Goal: Task Accomplishment & Management: Use online tool/utility

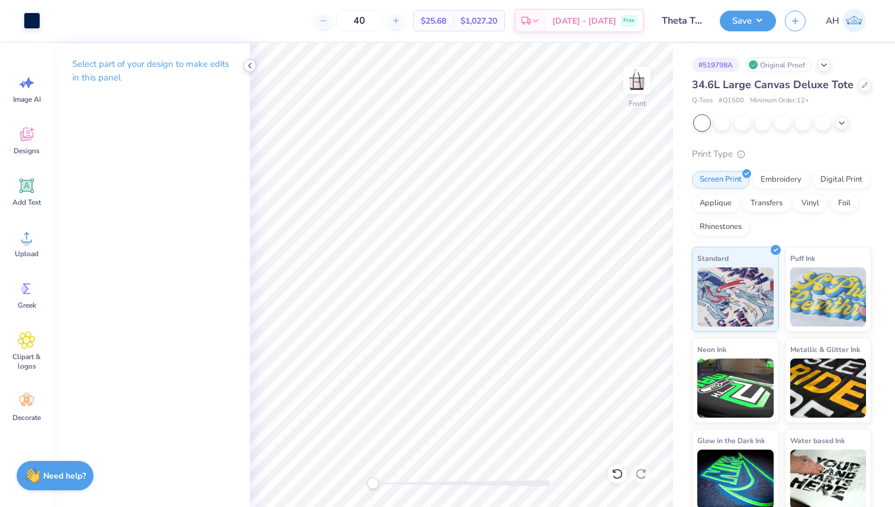
click at [249, 68] on icon at bounding box center [249, 65] width 9 height 9
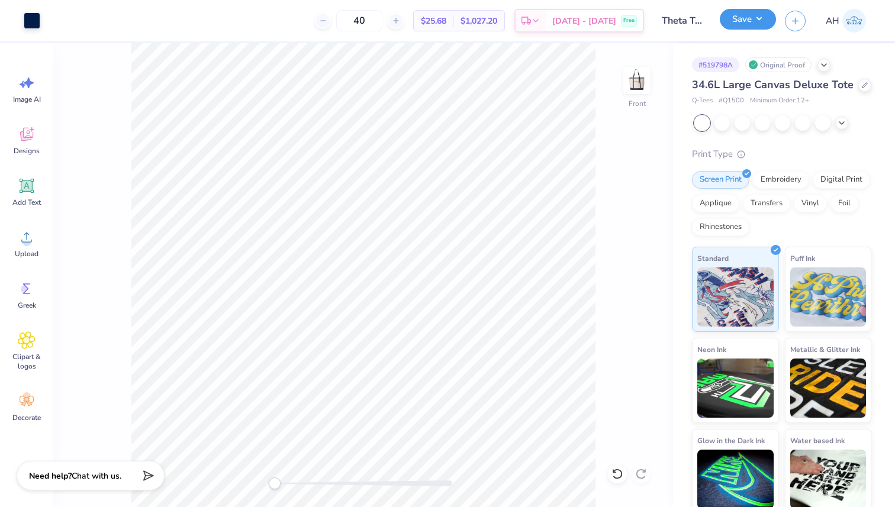
click at [762, 20] on button "Save" at bounding box center [747, 19] width 56 height 21
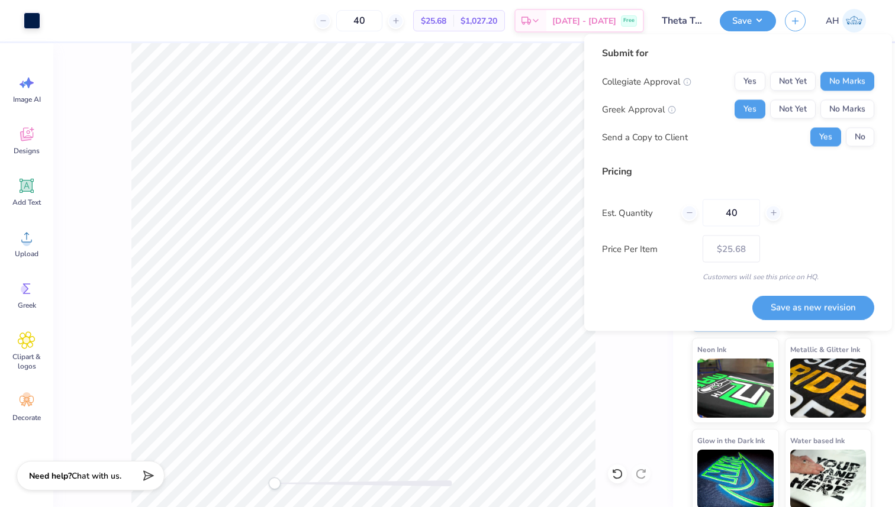
click at [697, 218] on div "40" at bounding box center [731, 212] width 100 height 27
click at [692, 214] on icon at bounding box center [689, 213] width 8 height 8
type input "37"
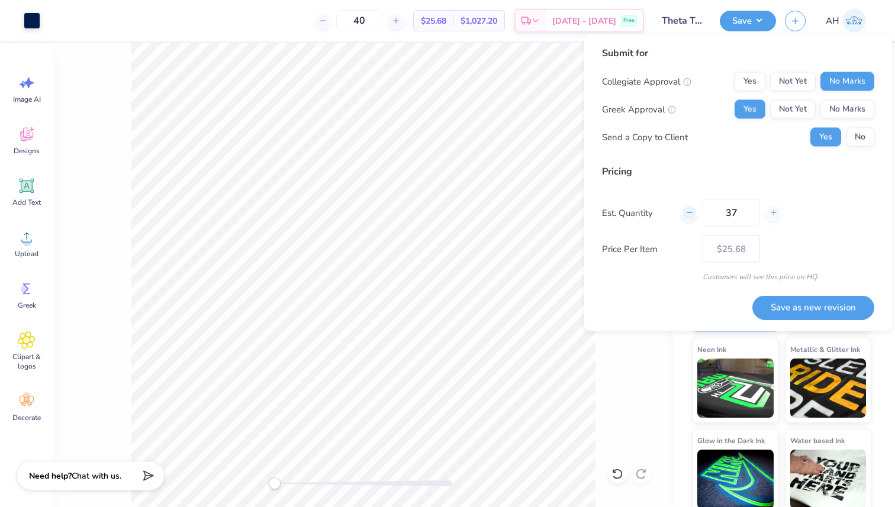
type input "37"
type input "– –"
click at [692, 214] on icon at bounding box center [689, 213] width 8 height 8
type input "36"
type input "$25.85"
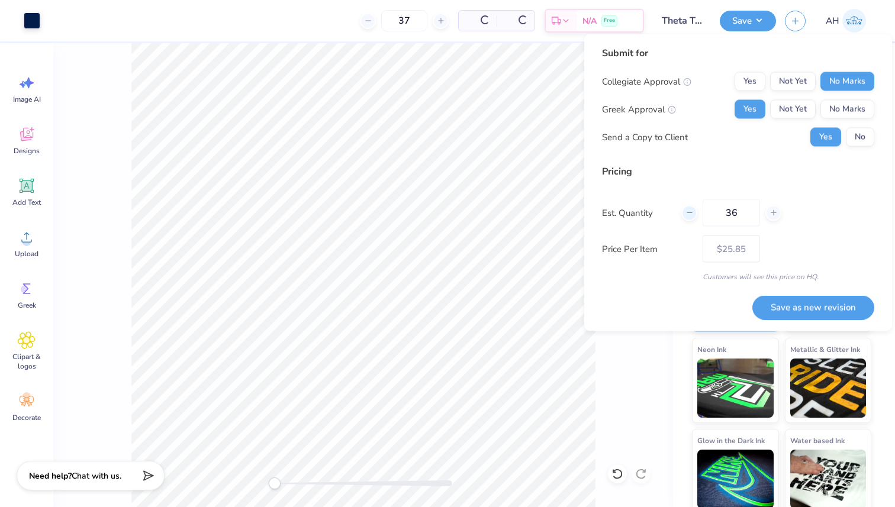
click at [692, 214] on icon at bounding box center [689, 213] width 8 height 8
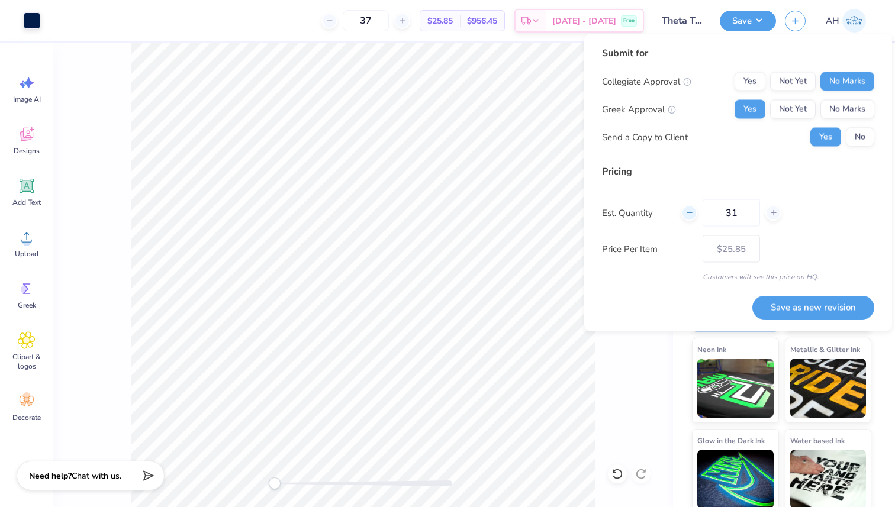
click at [692, 214] on icon at bounding box center [689, 213] width 8 height 8
type input "30"
click at [862, 134] on button "No" at bounding box center [859, 137] width 28 height 19
click at [805, 307] on button "Save as new revision" at bounding box center [813, 307] width 122 height 24
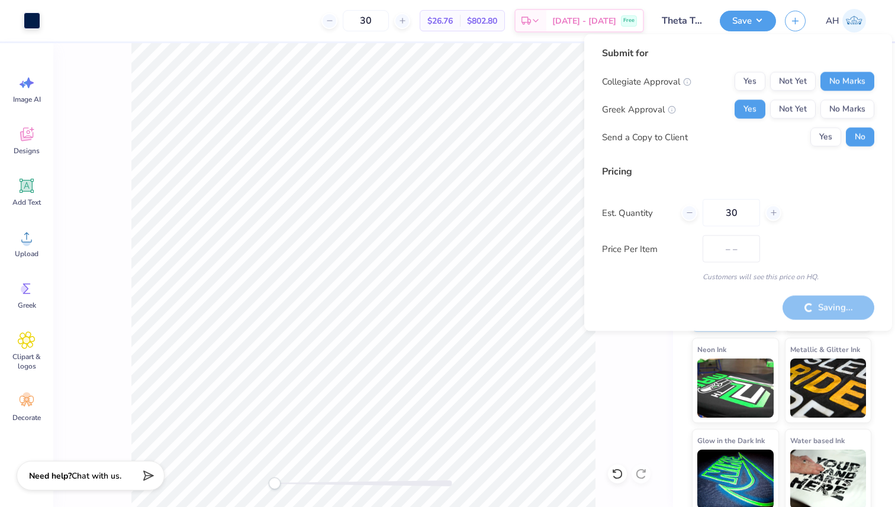
type input "$26.76"
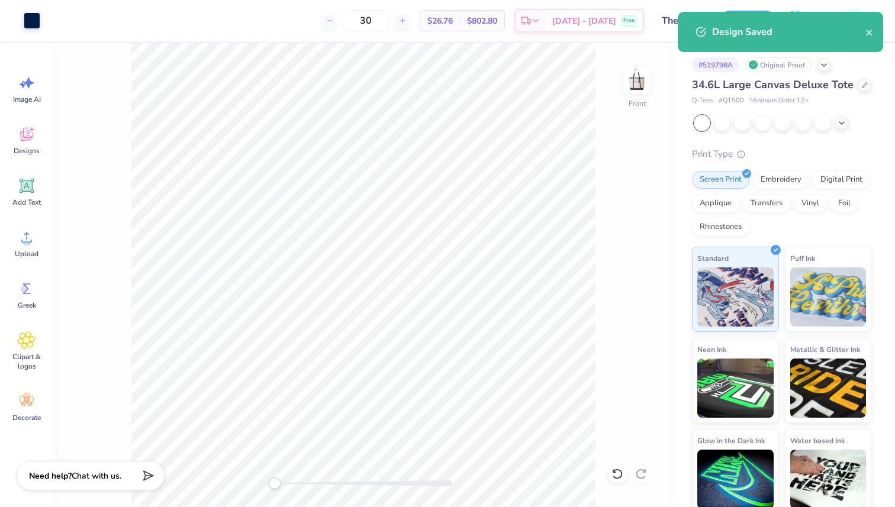
click at [725, 30] on div "Design Saved" at bounding box center [788, 32] width 153 height 14
click at [867, 30] on icon "close" at bounding box center [869, 32] width 8 height 9
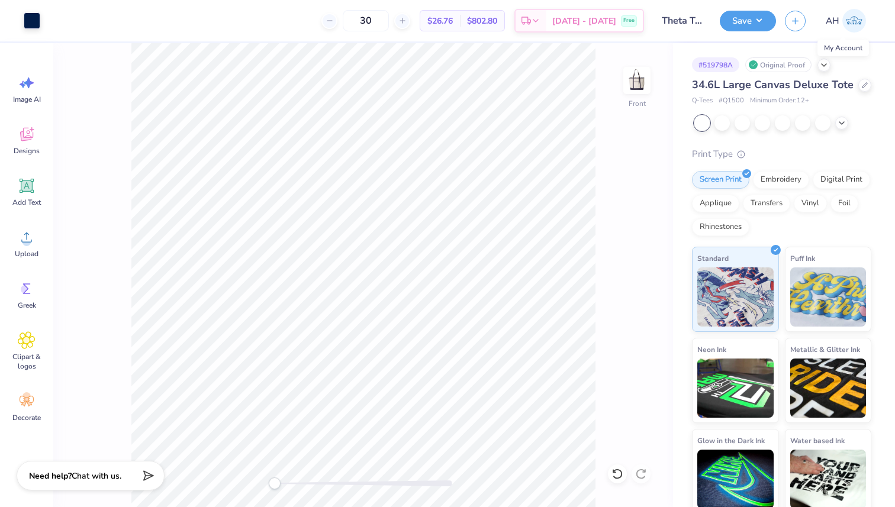
click at [859, 18] on img at bounding box center [854, 21] width 24 height 24
copy span "Large Canvas Deluxe Tote"
drag, startPoint x: 723, startPoint y: 88, endPoint x: 847, endPoint y: 86, distance: 124.3
click at [848, 87] on span "34.6L Large Canvas Deluxe Tote" at bounding box center [773, 85] width 162 height 14
click at [824, 60] on icon at bounding box center [823, 63] width 9 height 9
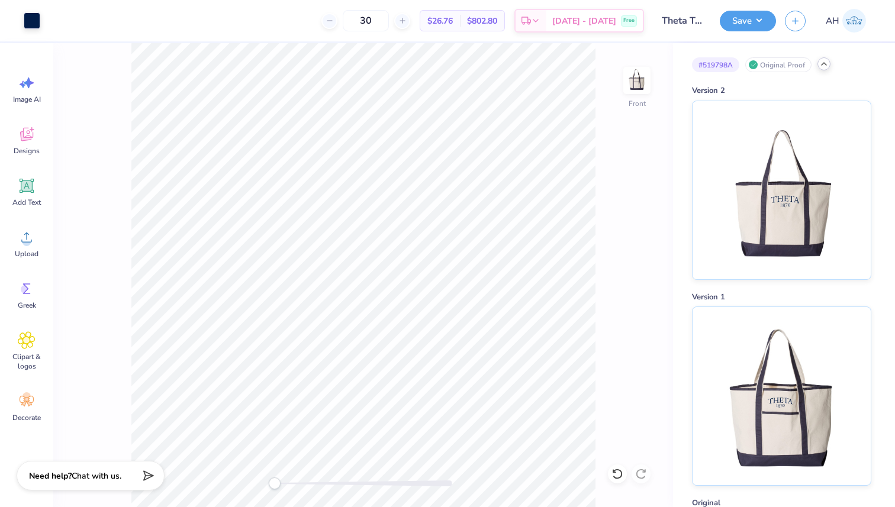
click at [824, 60] on icon at bounding box center [823, 63] width 9 height 9
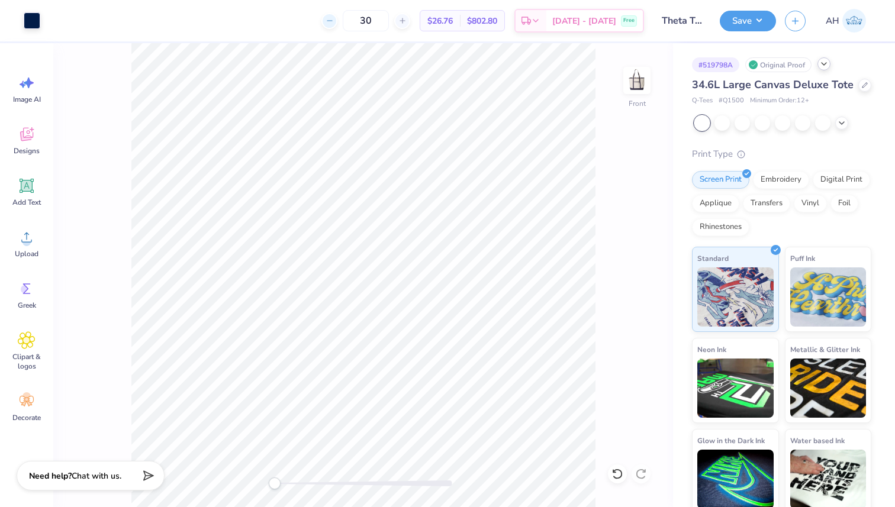
click at [337, 20] on div at bounding box center [329, 21] width 16 height 16
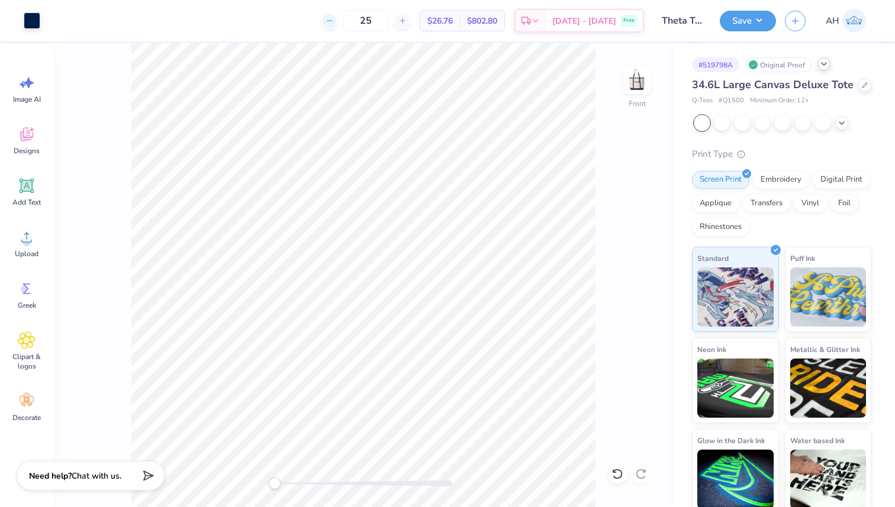
click at [354, 20] on div "25 $26.76 Per Item $802.80 Total Est. Delivery Oct 10 - 13 Free" at bounding box center [346, 20] width 595 height 41
click at [334, 22] on icon at bounding box center [329, 21] width 8 height 8
click at [337, 27] on div at bounding box center [329, 21] width 16 height 16
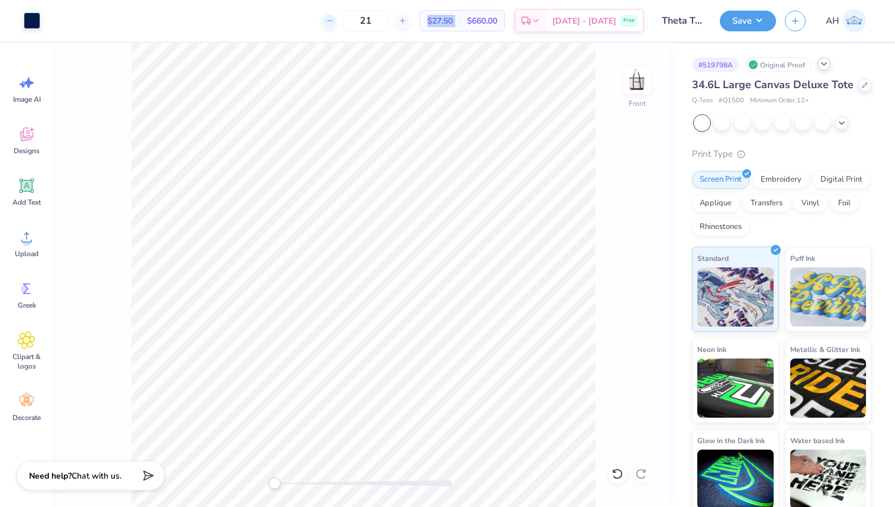
click at [337, 27] on div at bounding box center [329, 21] width 16 height 16
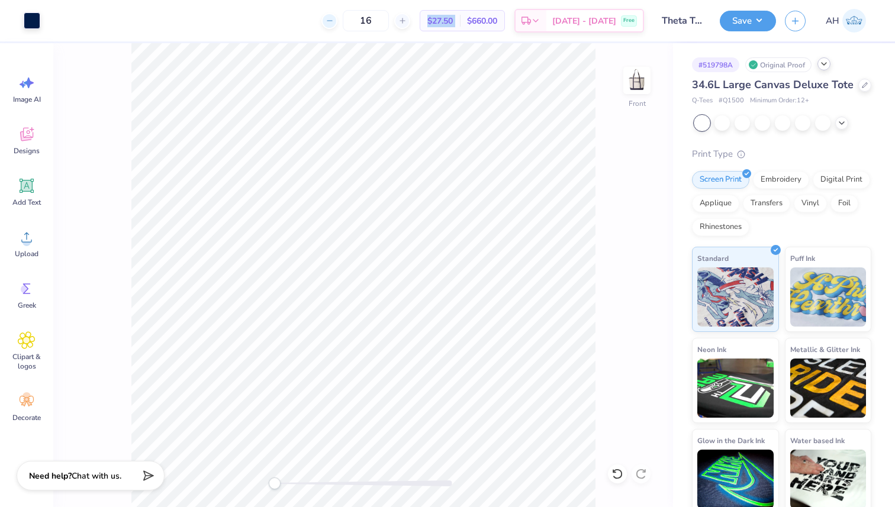
click at [337, 27] on div at bounding box center [329, 21] width 16 height 16
click at [406, 20] on icon at bounding box center [402, 21] width 8 height 8
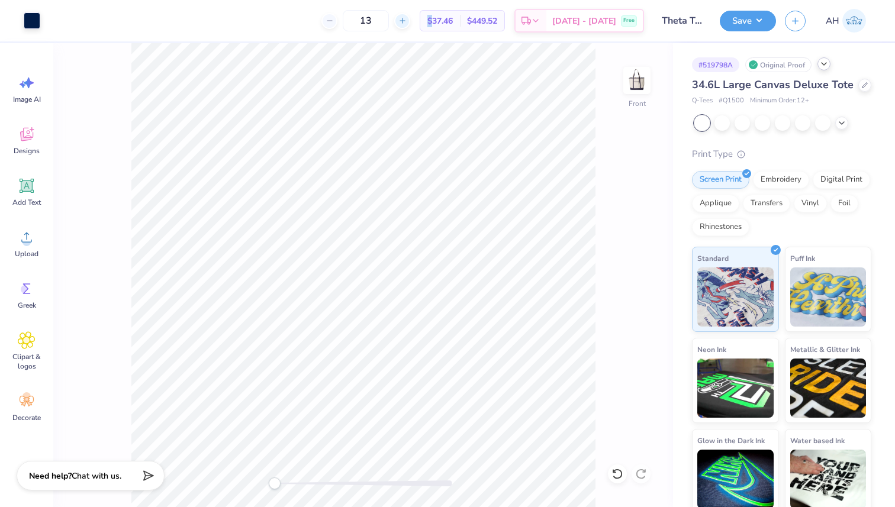
click at [406, 20] on icon at bounding box center [402, 21] width 8 height 8
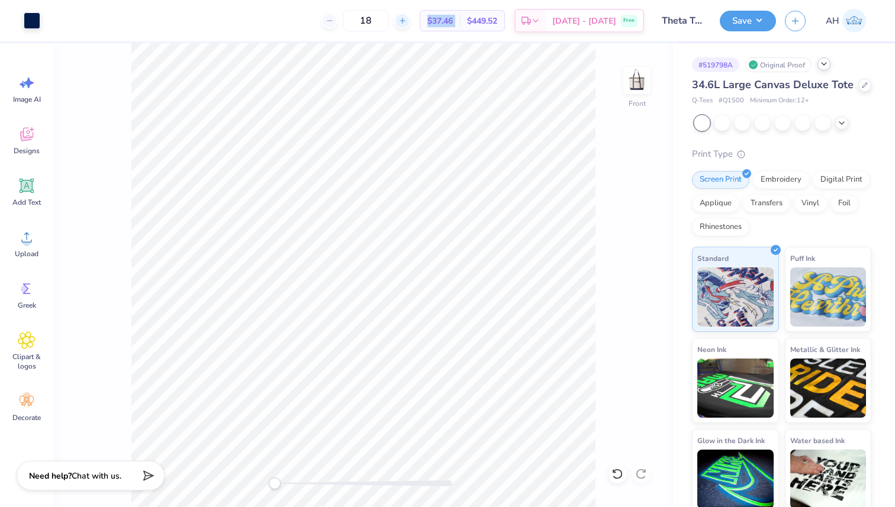
click at [406, 20] on icon at bounding box center [402, 21] width 8 height 8
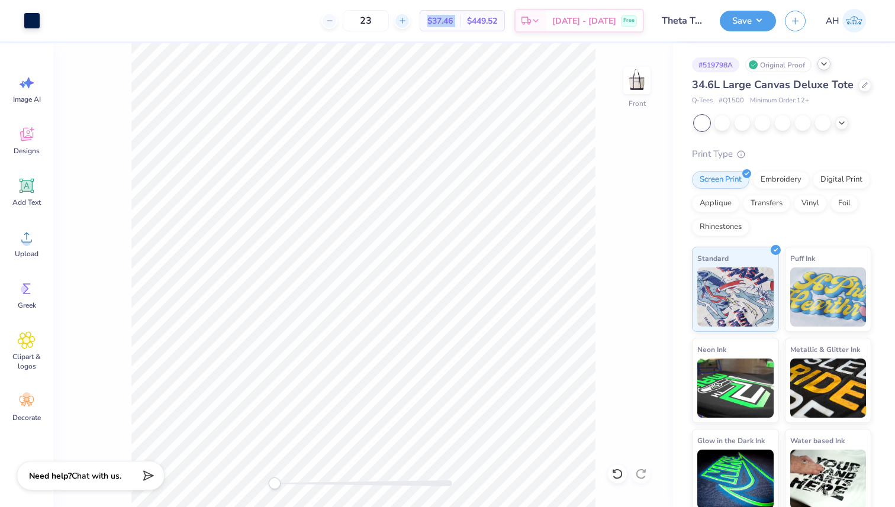
click at [406, 20] on icon at bounding box center [402, 21] width 8 height 8
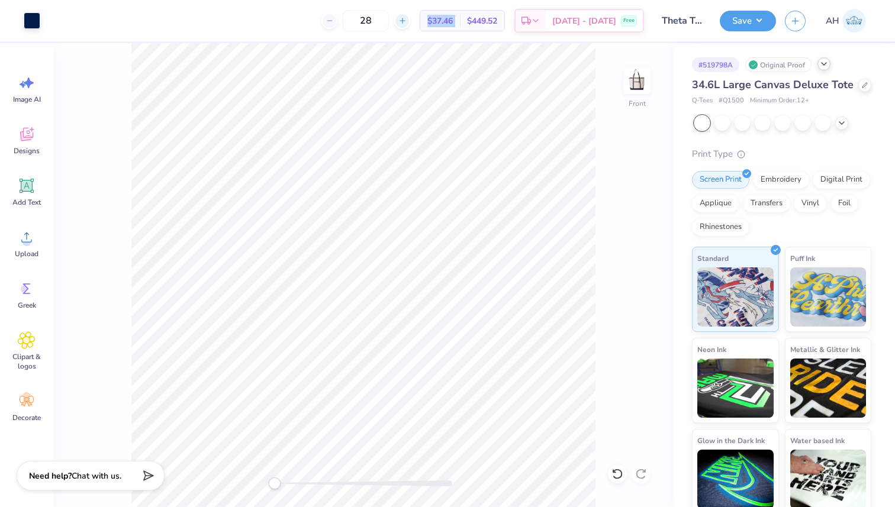
click at [406, 20] on icon at bounding box center [402, 21] width 8 height 8
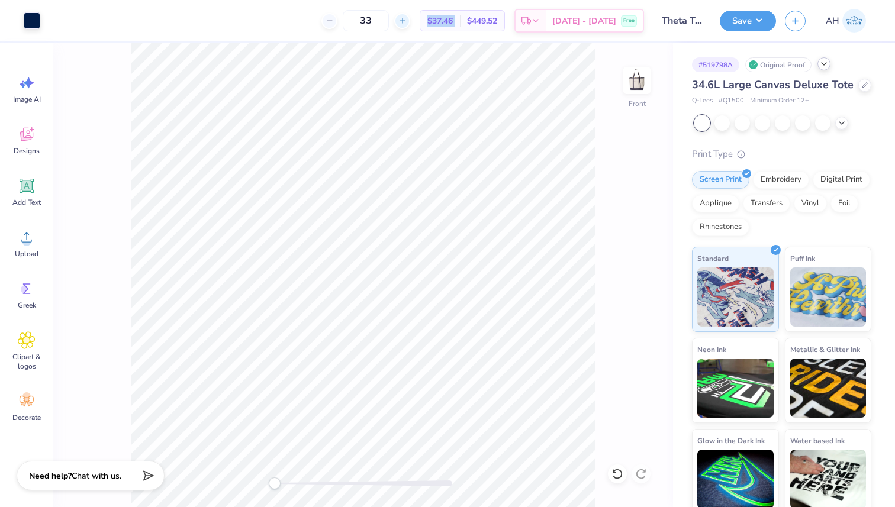
click at [406, 20] on icon at bounding box center [402, 21] width 8 height 8
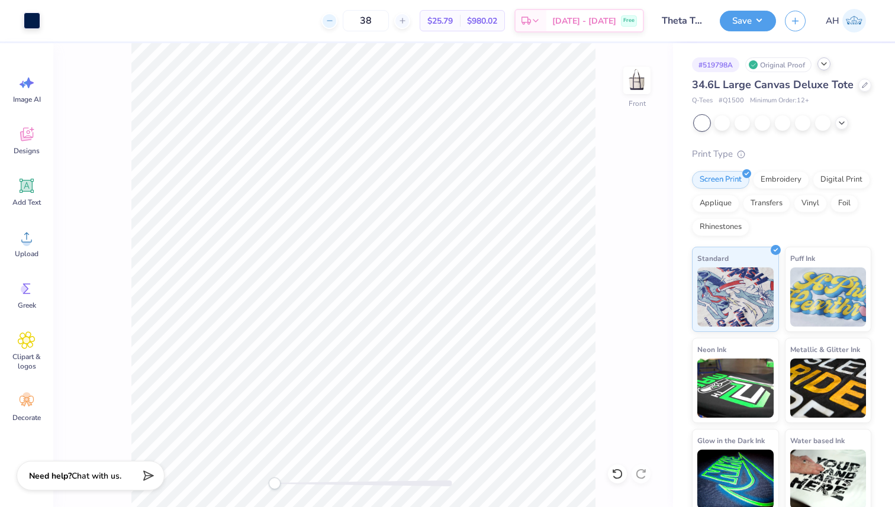
click at [334, 19] on icon at bounding box center [329, 21] width 8 height 8
click at [334, 23] on icon at bounding box center [329, 21] width 8 height 8
type input "36"
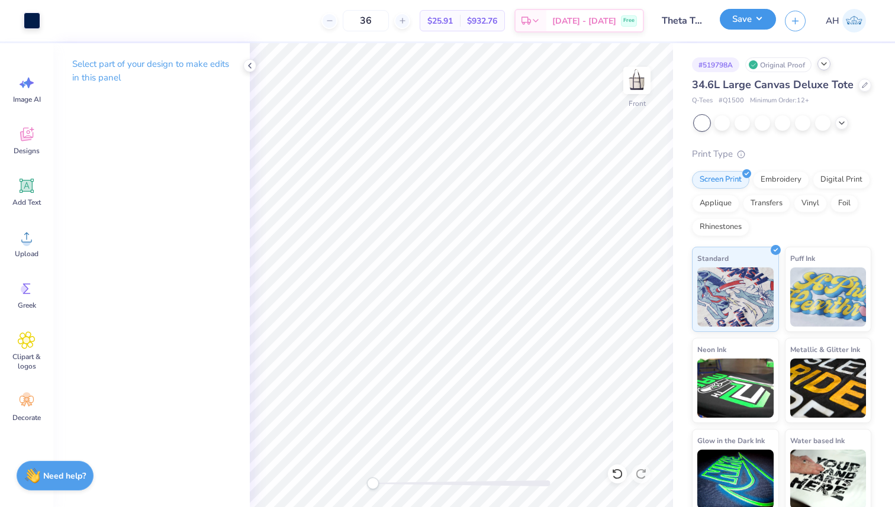
click at [759, 18] on button "Save" at bounding box center [747, 19] width 56 height 21
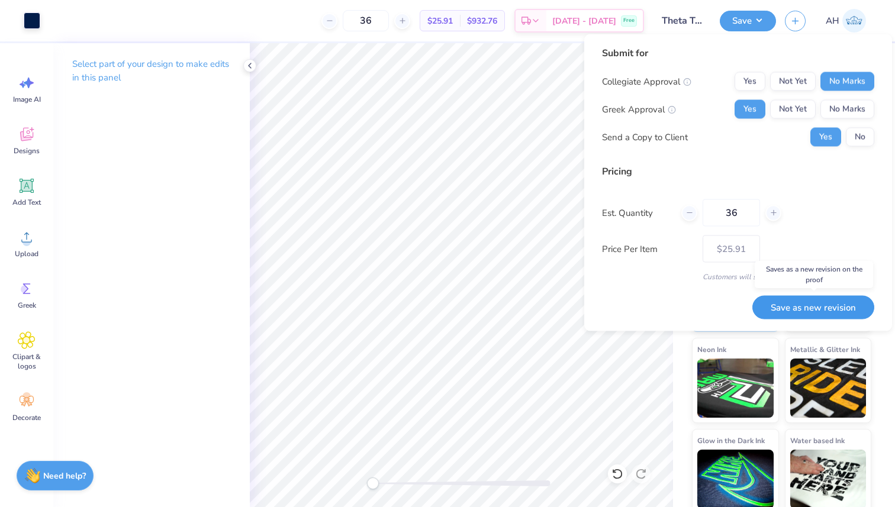
click at [786, 306] on button "Save as new revision" at bounding box center [813, 307] width 122 height 24
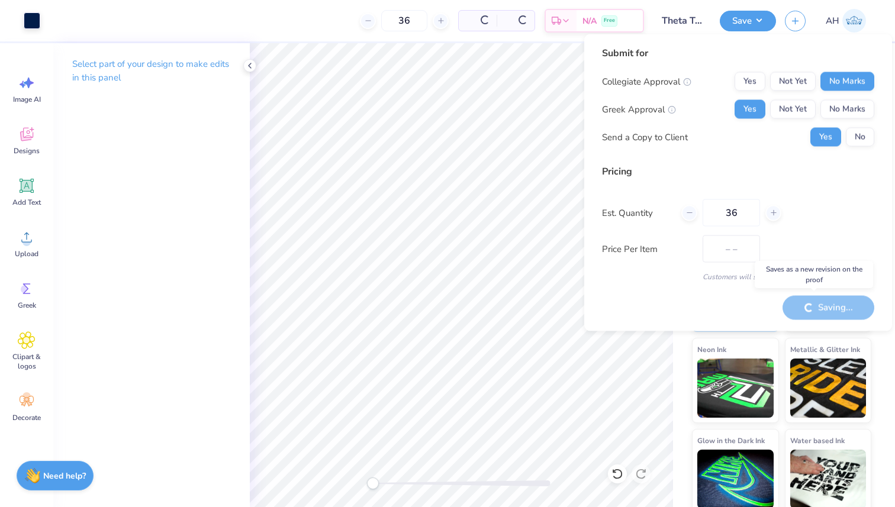
type input "$25.91"
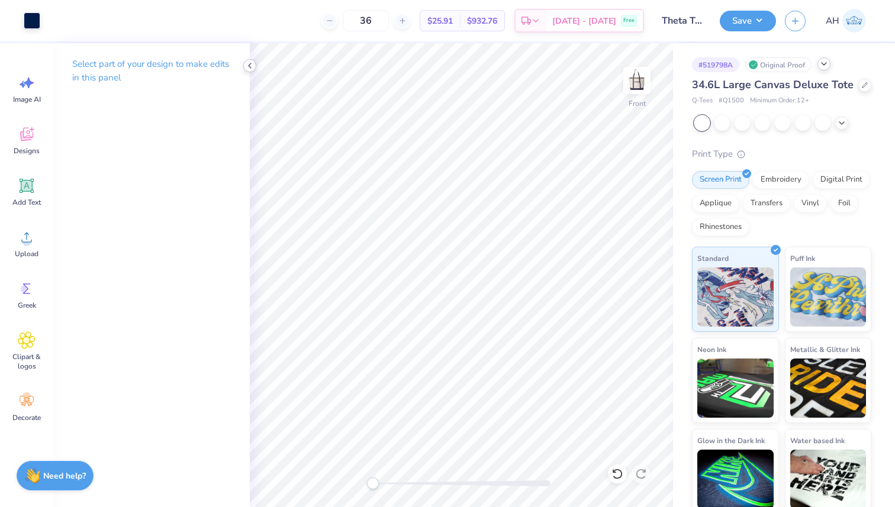
click at [251, 63] on icon at bounding box center [249, 65] width 9 height 9
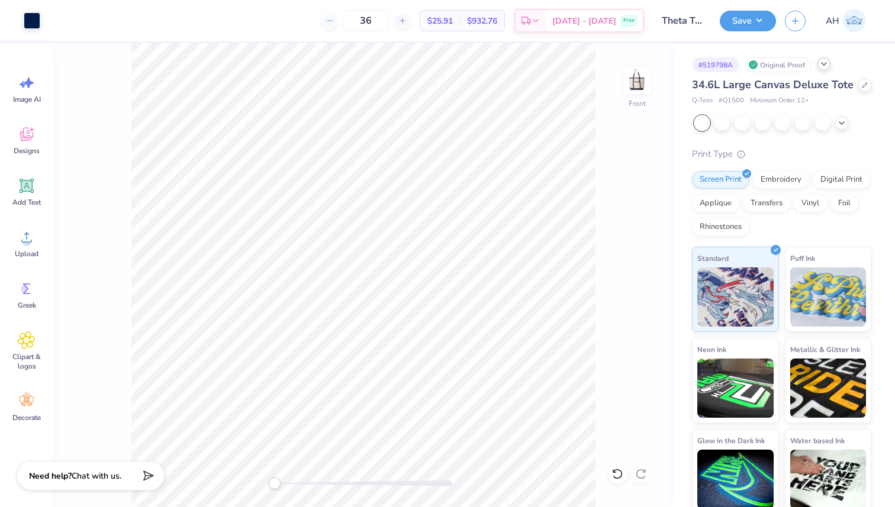
click at [844, 22] on img at bounding box center [854, 21] width 24 height 24
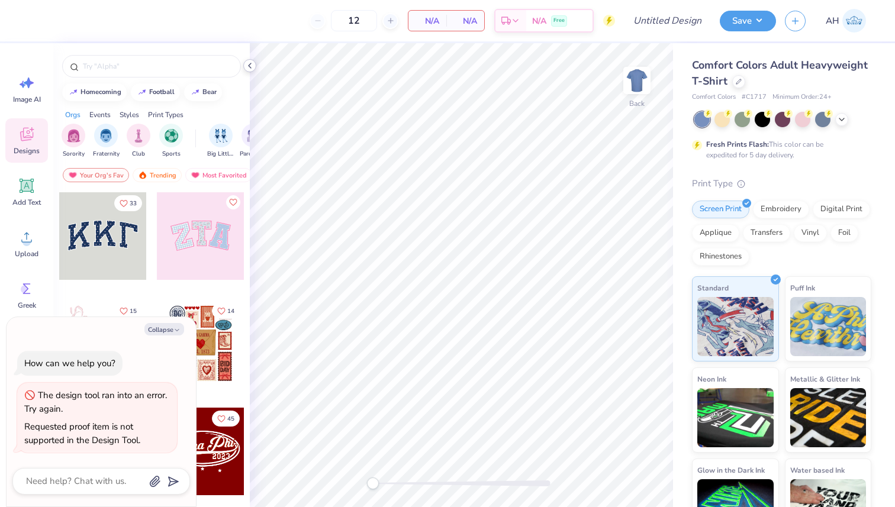
click at [250, 67] on polyline at bounding box center [250, 65] width 2 height 5
type textarea "x"
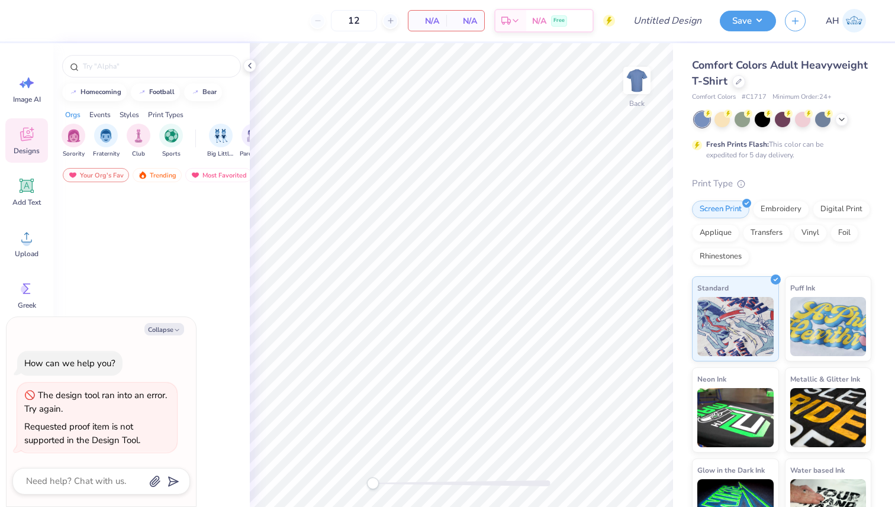
type textarea "x"
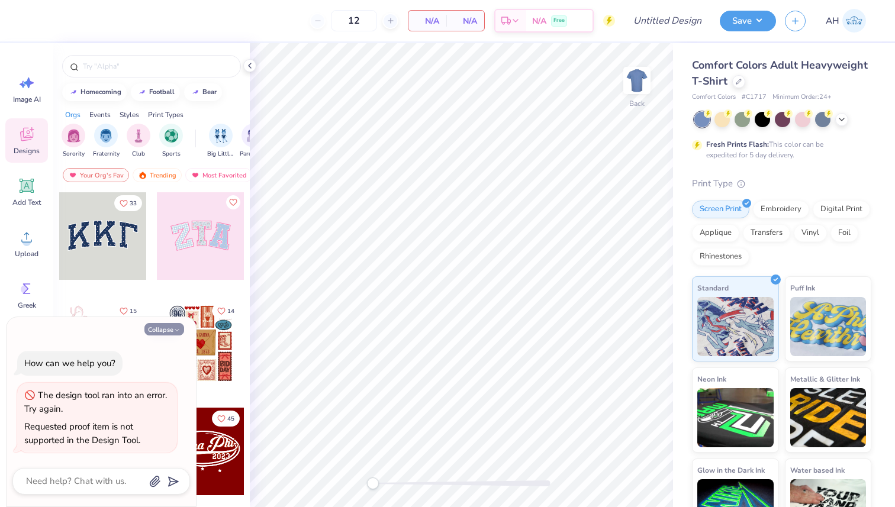
click at [160, 326] on button "Collapse" at bounding box center [164, 329] width 40 height 12
type textarea "x"
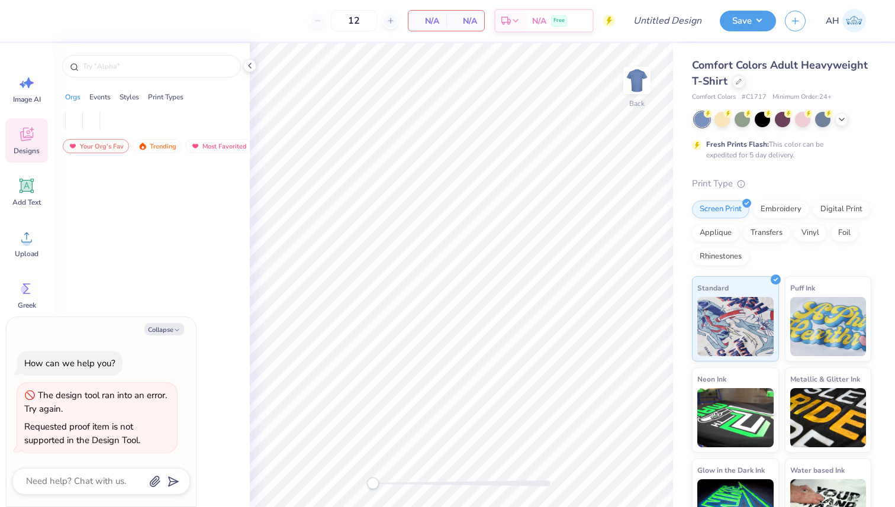
type textarea "x"
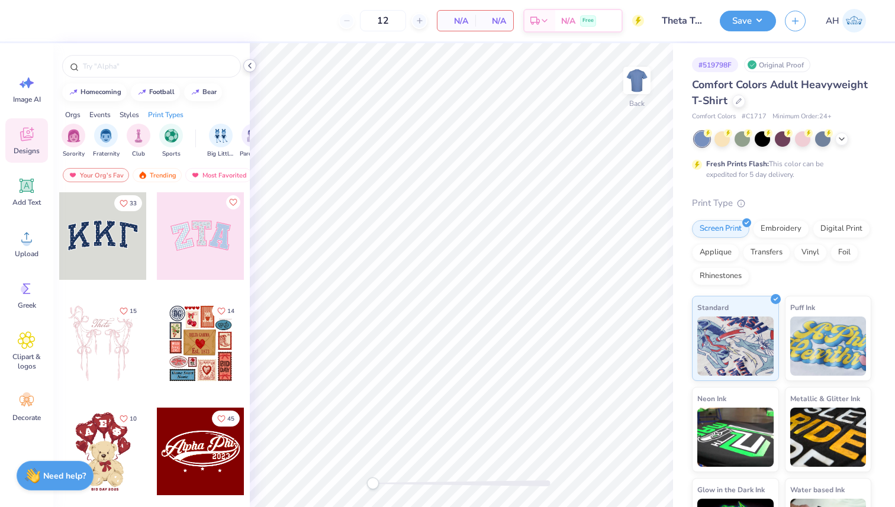
click at [251, 64] on icon at bounding box center [249, 65] width 9 height 9
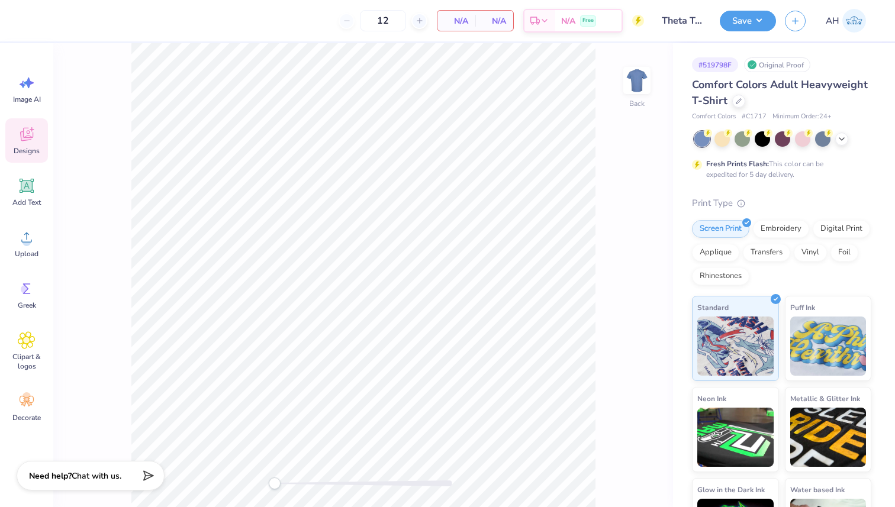
click at [785, 63] on div "Original Proof" at bounding box center [777, 64] width 66 height 15
click at [742, 98] on div at bounding box center [738, 99] width 13 height 13
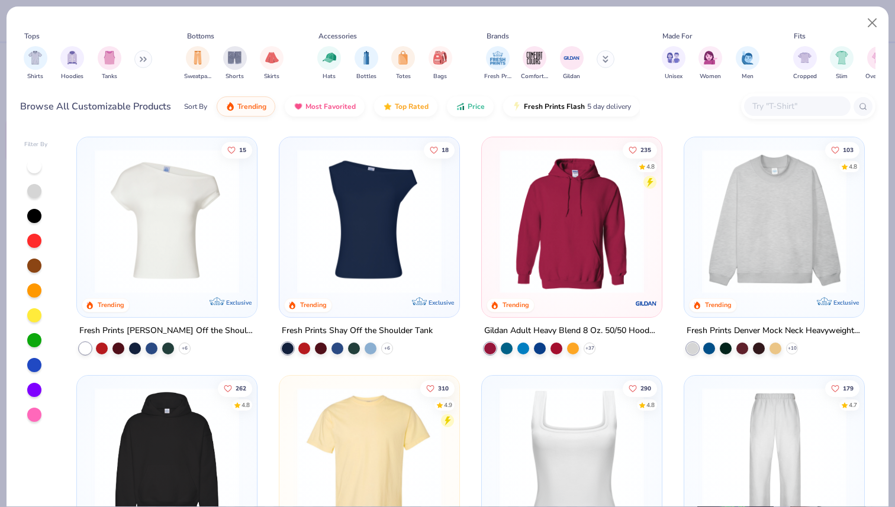
click at [812, 108] on input "text" at bounding box center [796, 106] width 91 height 14
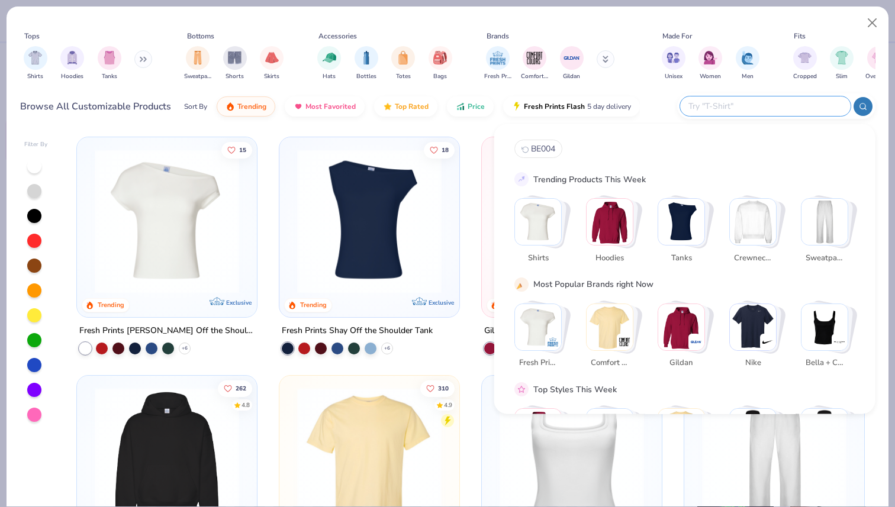
paste input "Q1500"
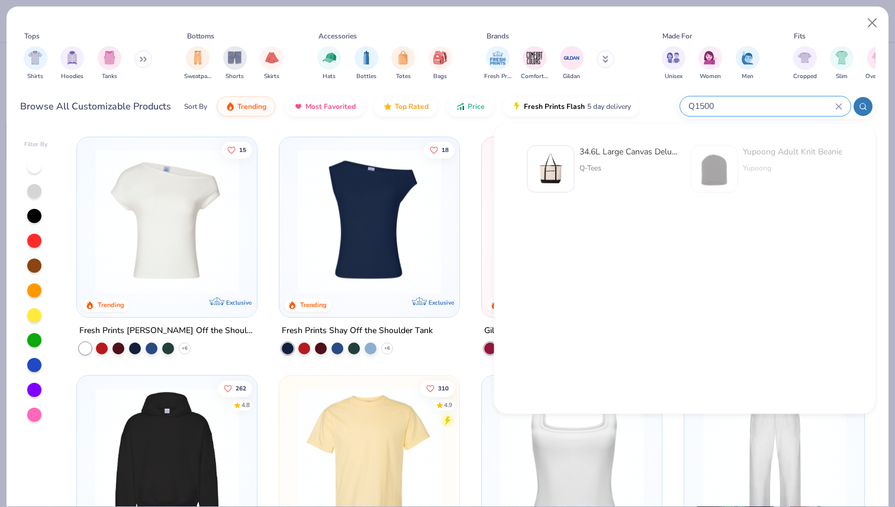
type input "Q1500"
click at [575, 162] on div "34.6L Large Canvas Deluxe Tote Q-Tees" at bounding box center [602, 169] width 151 height 47
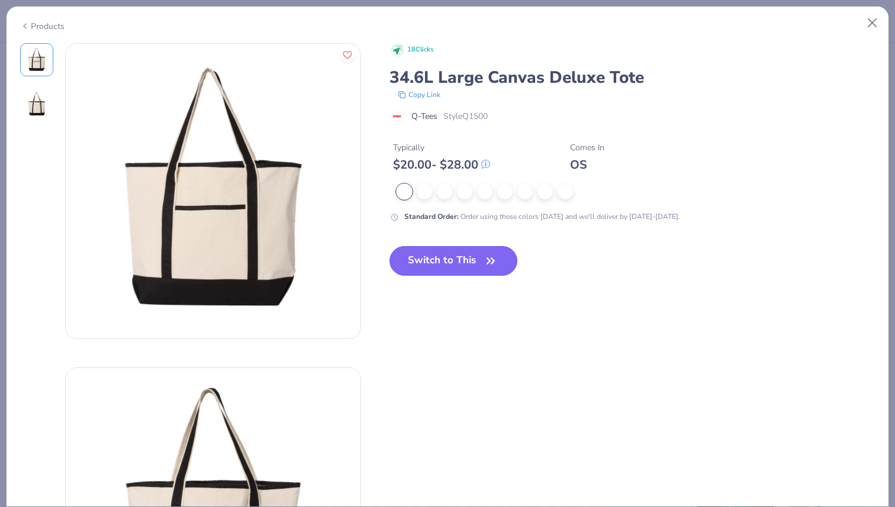
click at [434, 254] on button "Switch to This" at bounding box center [453, 261] width 128 height 30
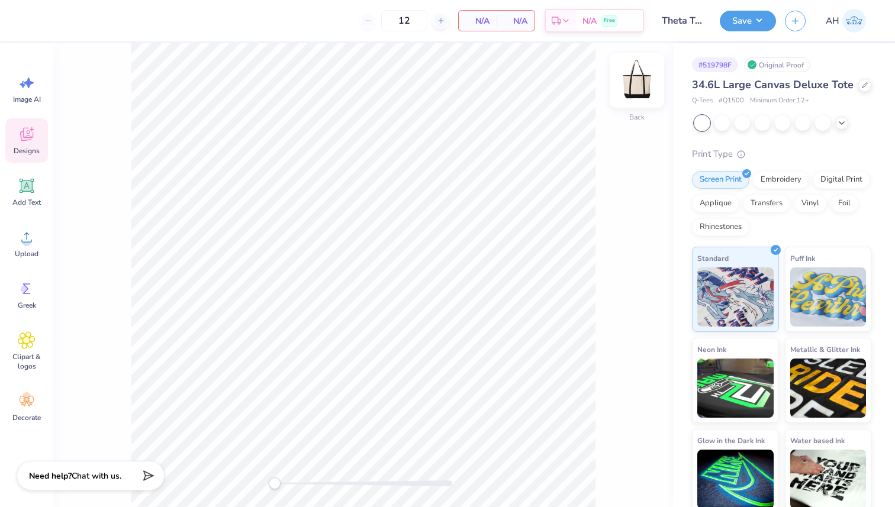
click at [634, 85] on img at bounding box center [636, 80] width 47 height 47
click at [29, 183] on icon at bounding box center [26, 185] width 11 height 11
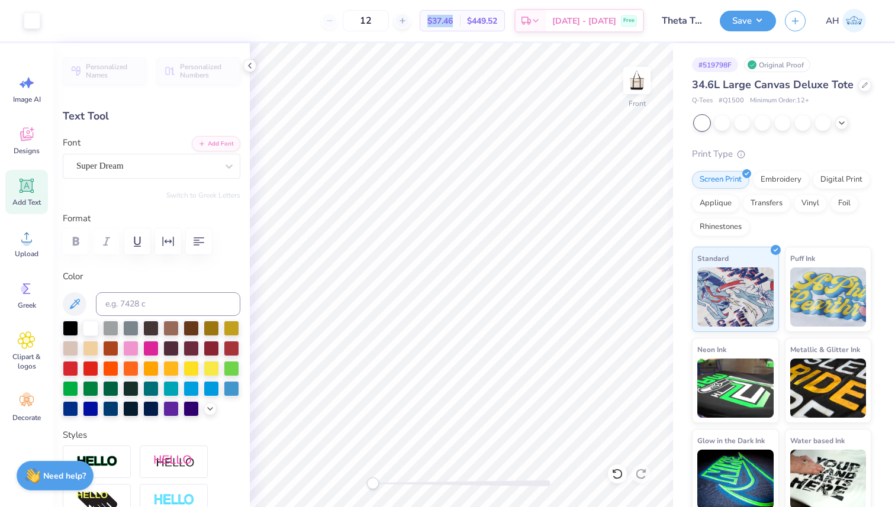
copy span "$37.46"
drag, startPoint x: 447, startPoint y: 21, endPoint x: 473, endPoint y: 21, distance: 26.0
click at [460, 21] on div "$37.46 Per Item" at bounding box center [440, 21] width 40 height 20
click at [249, 66] on polyline at bounding box center [250, 65] width 2 height 5
